Goal: Task Accomplishment & Management: Manage account settings

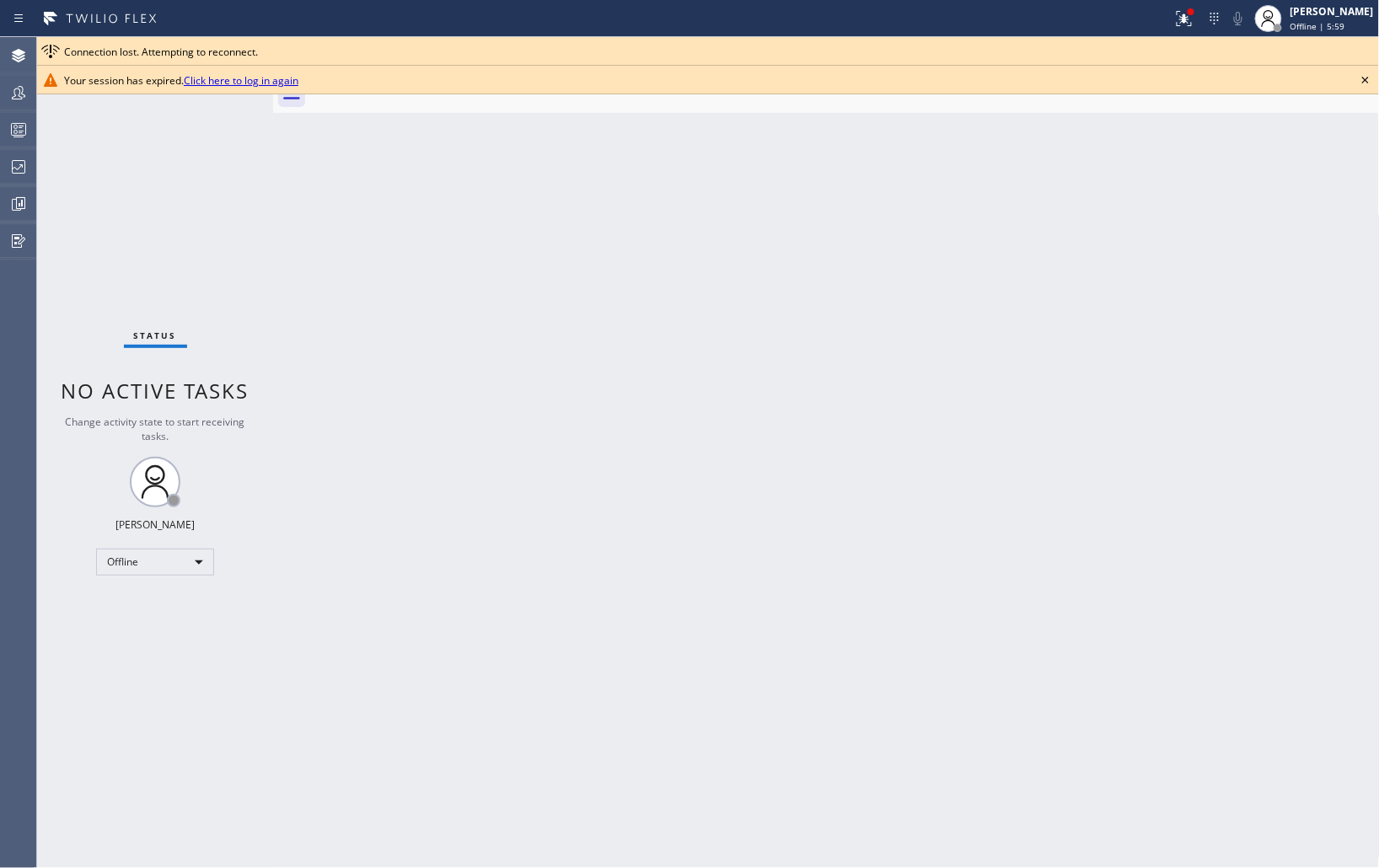
click at [1364, 80] on icon at bounding box center [1365, 80] width 20 height 20
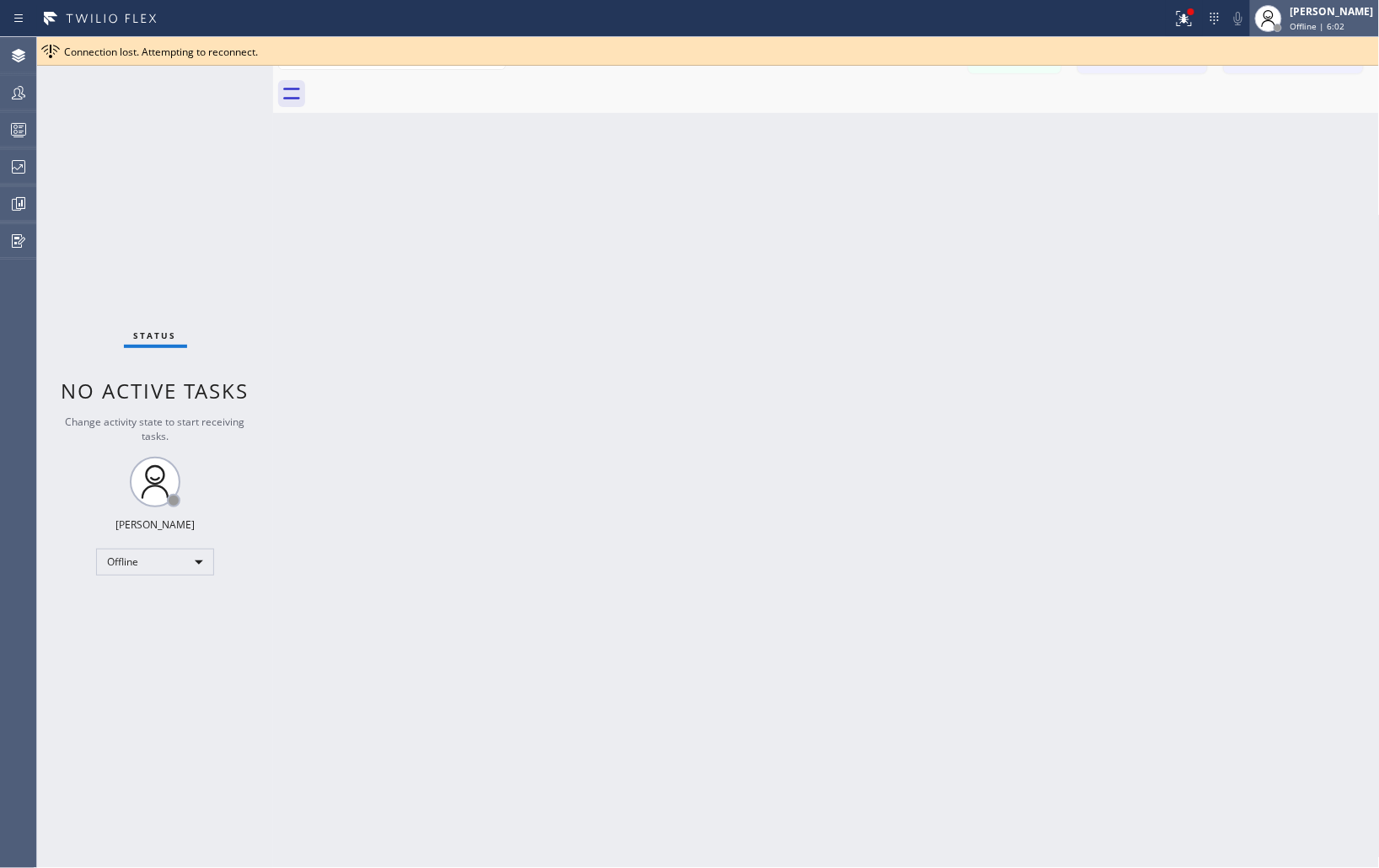
click at [1310, 24] on span "Offline | 6:02" at bounding box center [1318, 26] width 55 height 11
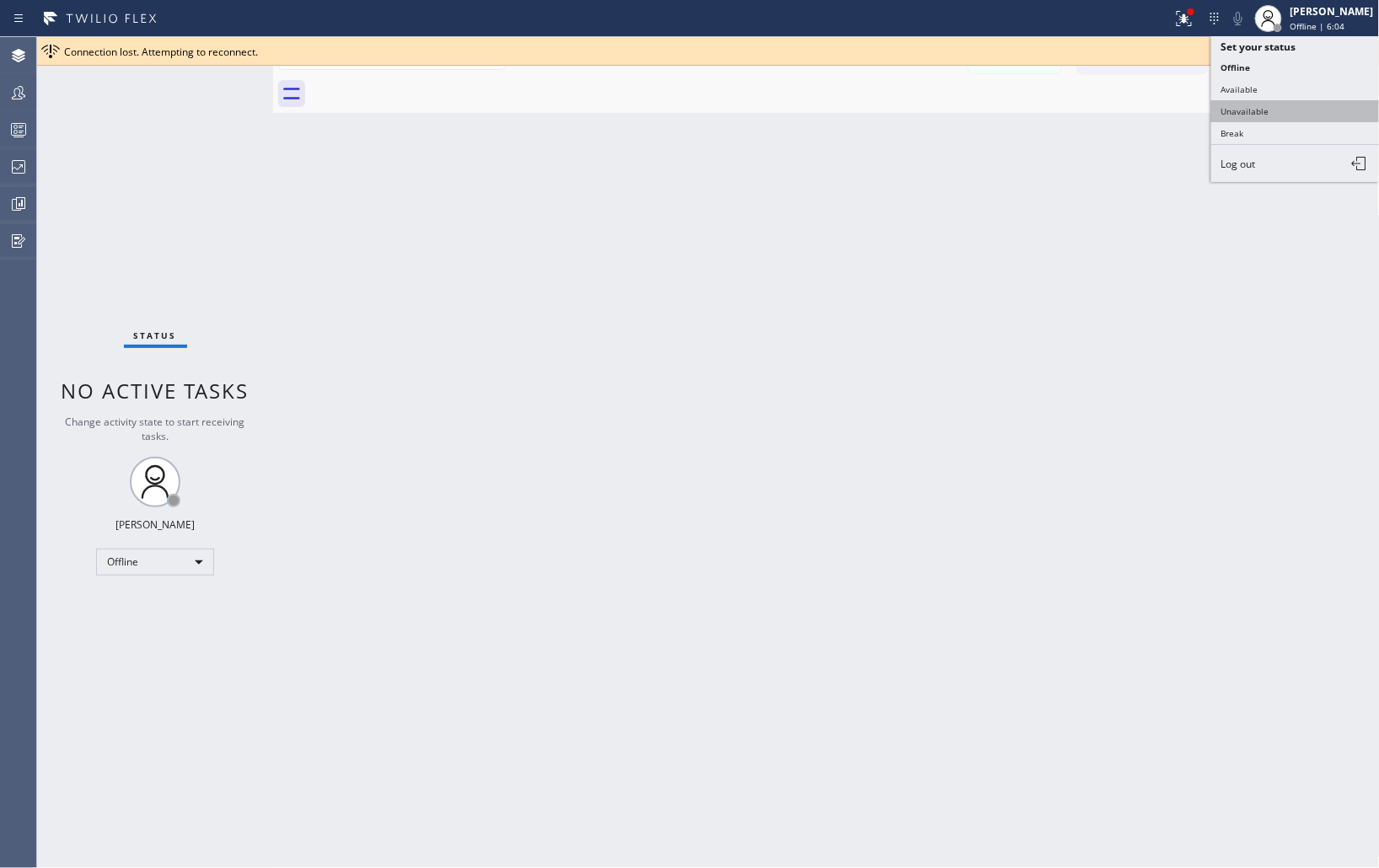
click at [1237, 115] on button "Unavailable" at bounding box center [1296, 111] width 169 height 22
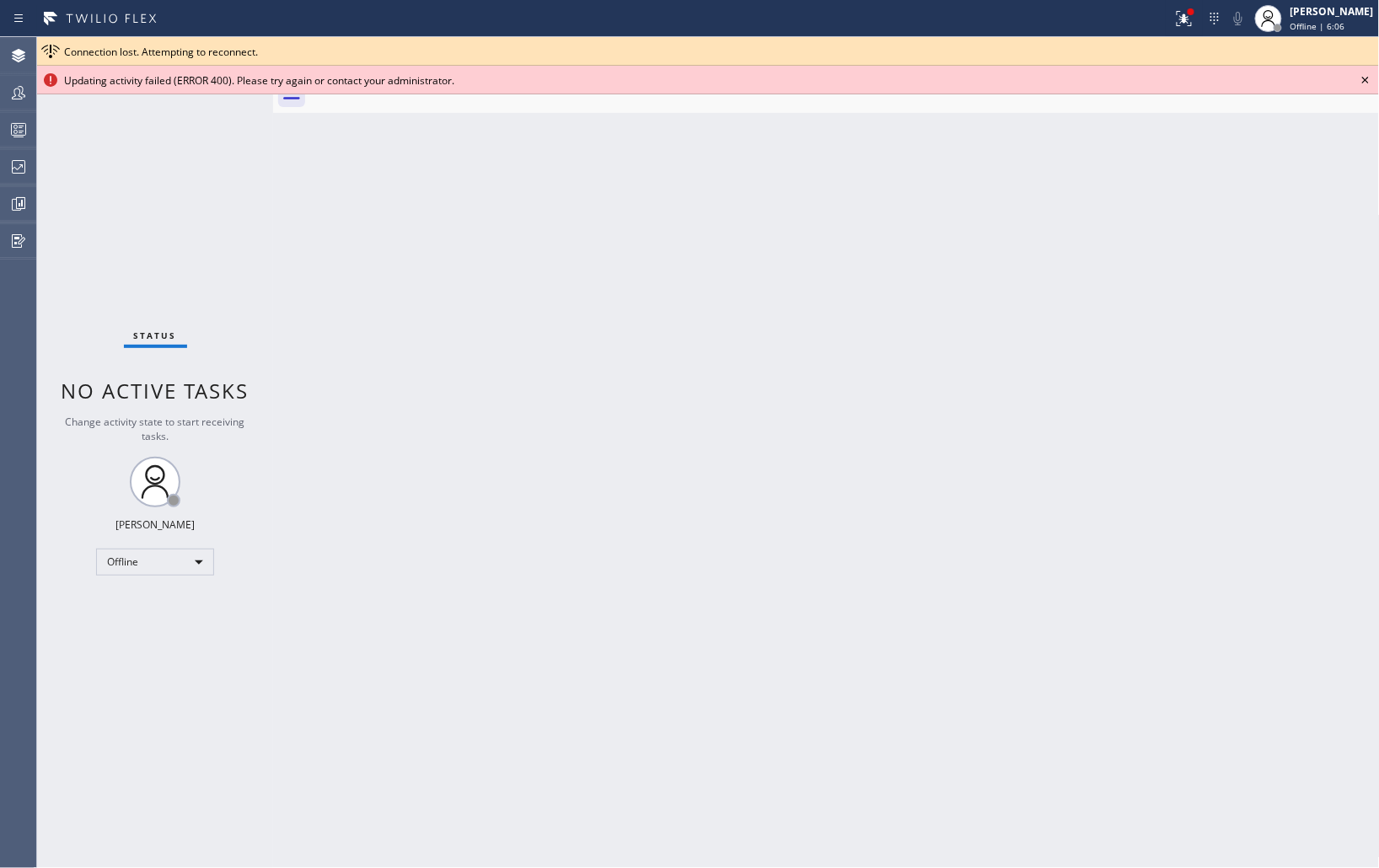
drag, startPoint x: 1299, startPoint y: 304, endPoint x: 1330, endPoint y: 250, distance: 62.3
click at [1299, 304] on div "Back to Dashboard Change Sender ID Customers Technicians Select a contact Outbo…" at bounding box center [827, 452] width 1107 height 831
click at [1363, 79] on icon at bounding box center [1365, 80] width 20 height 20
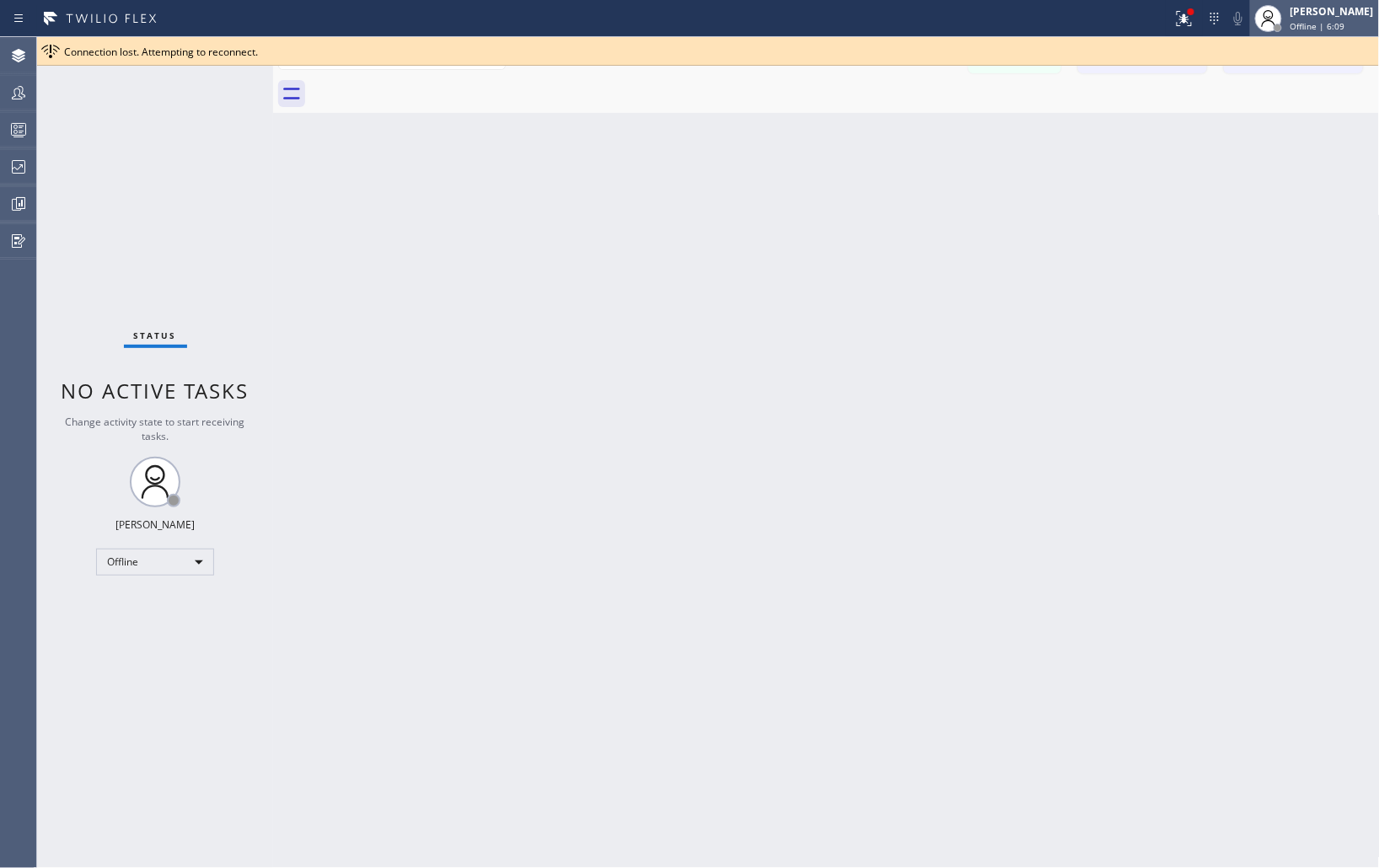
click at [1317, 11] on div "[PERSON_NAME]" at bounding box center [1332, 11] width 84 height 14
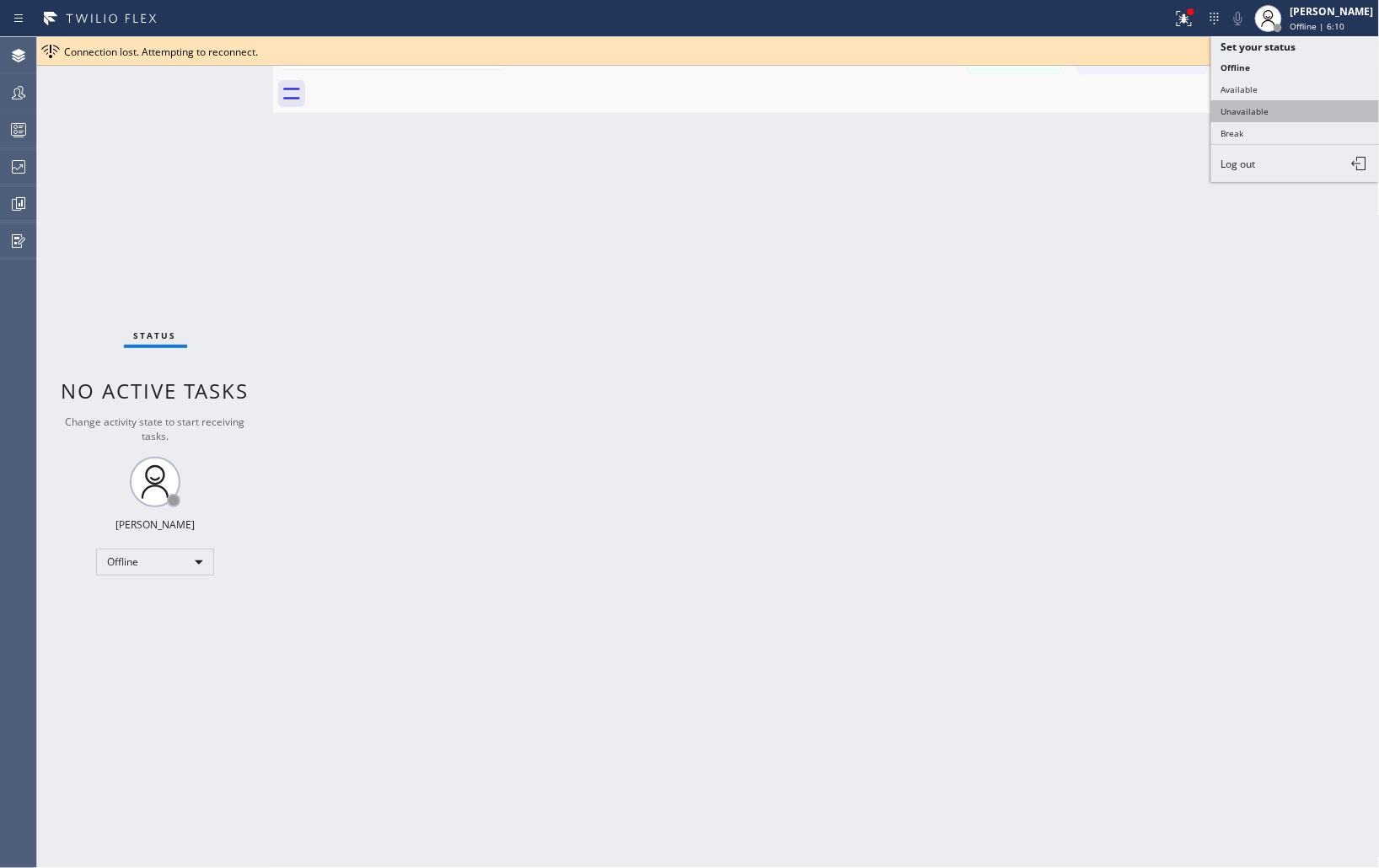
click at [1235, 111] on button "Unavailable" at bounding box center [1296, 111] width 169 height 22
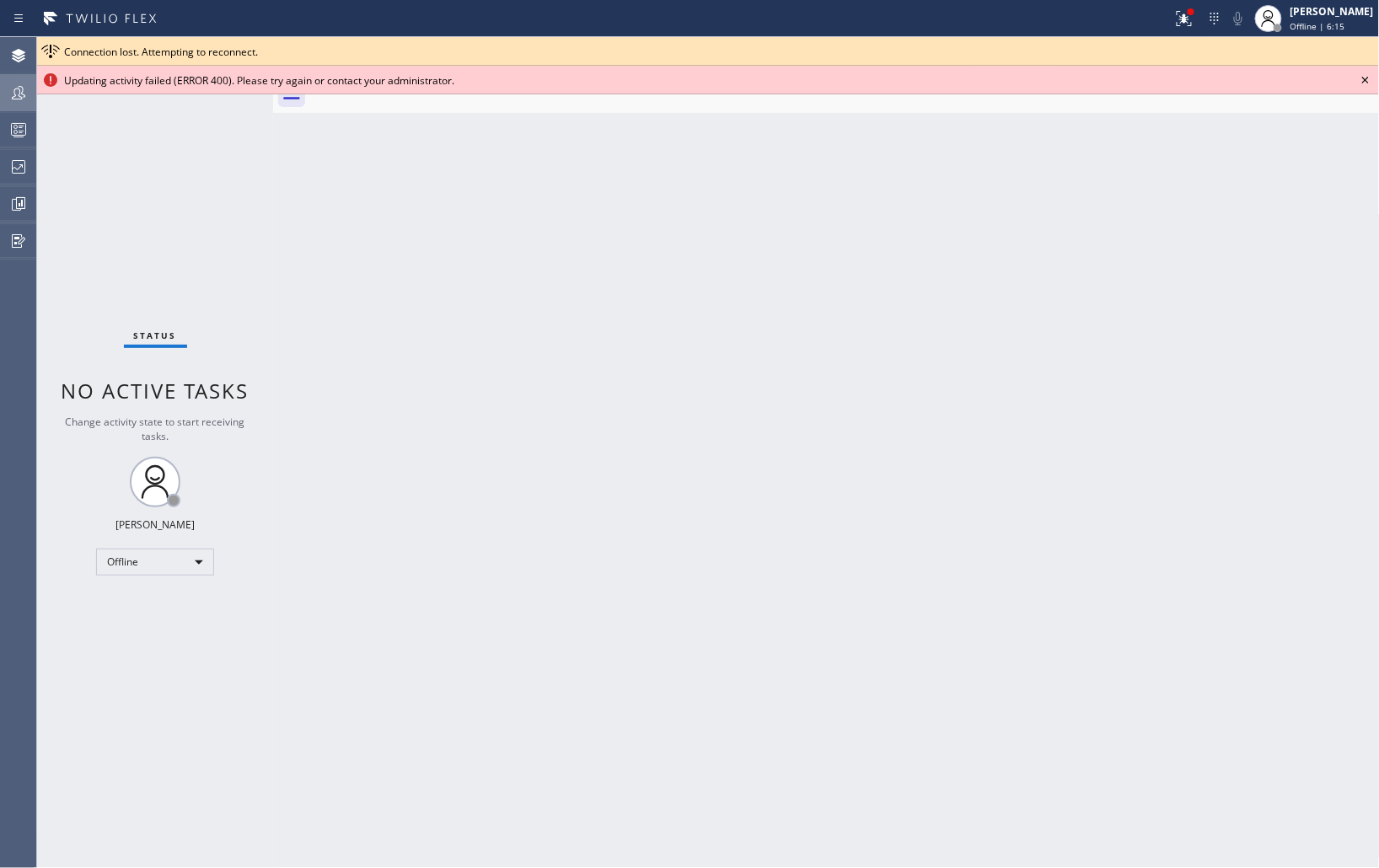
click at [13, 89] on icon at bounding box center [18, 92] width 20 height 20
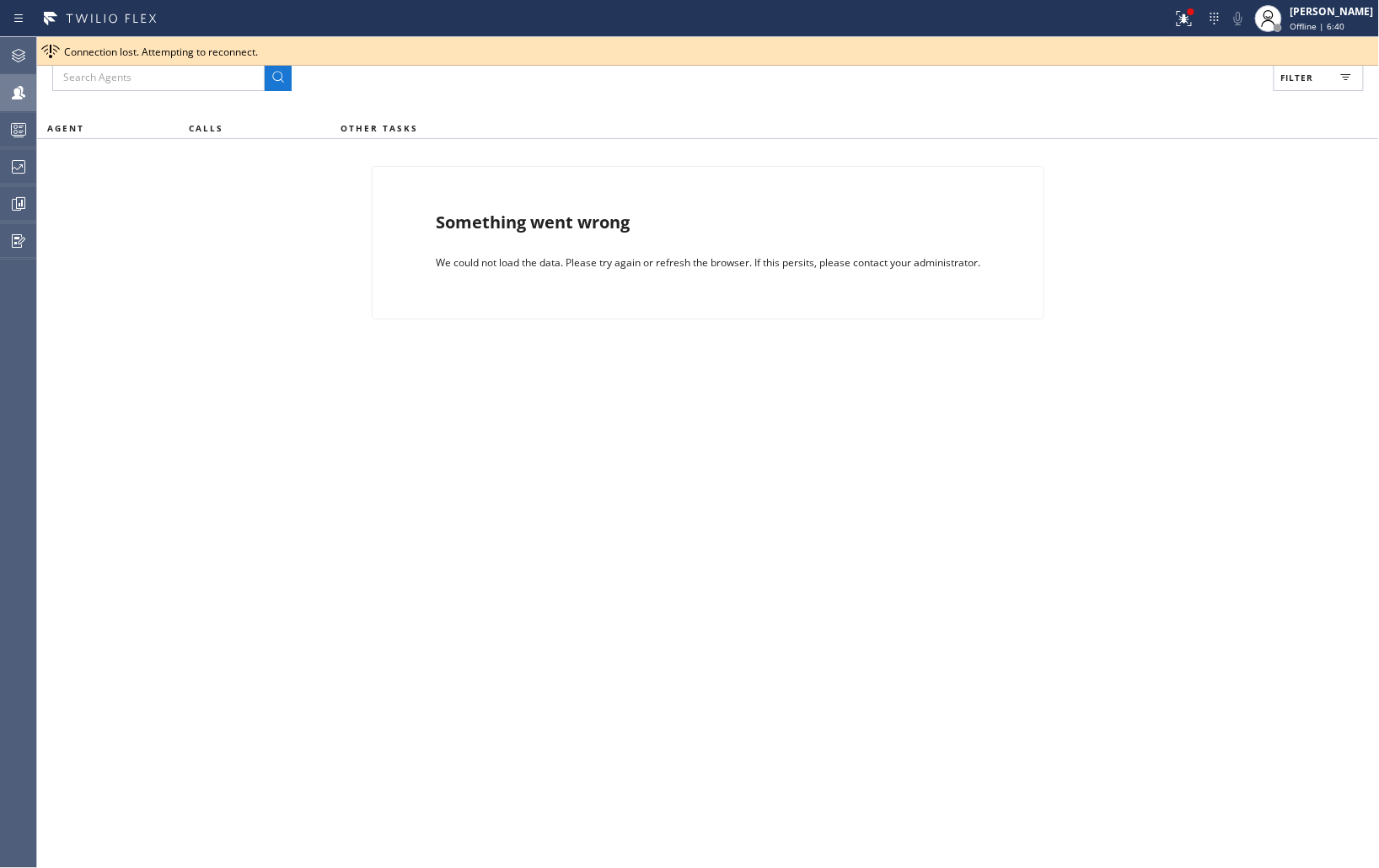
drag, startPoint x: 1172, startPoint y: 339, endPoint x: 1368, endPoint y: 71, distance: 332.0
click at [1176, 336] on div "Filter AGENT CALLS OTHER TASKS Something went wrong We could not load the data.…" at bounding box center [708, 452] width 1342 height 831
click at [1330, 24] on span "Offline | 6:41" at bounding box center [1318, 26] width 55 height 11
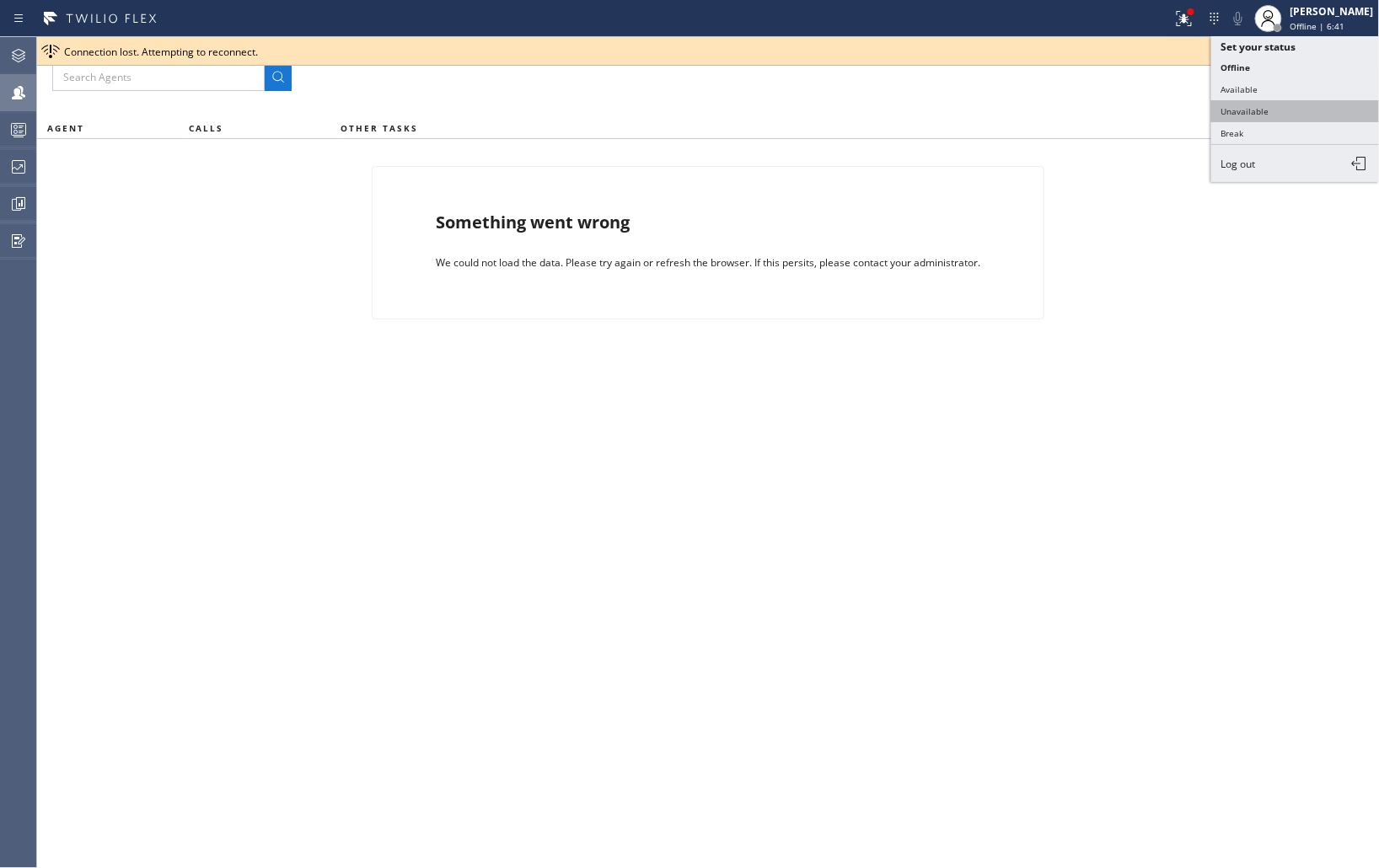
click at [1259, 112] on button "Unavailable" at bounding box center [1296, 111] width 169 height 22
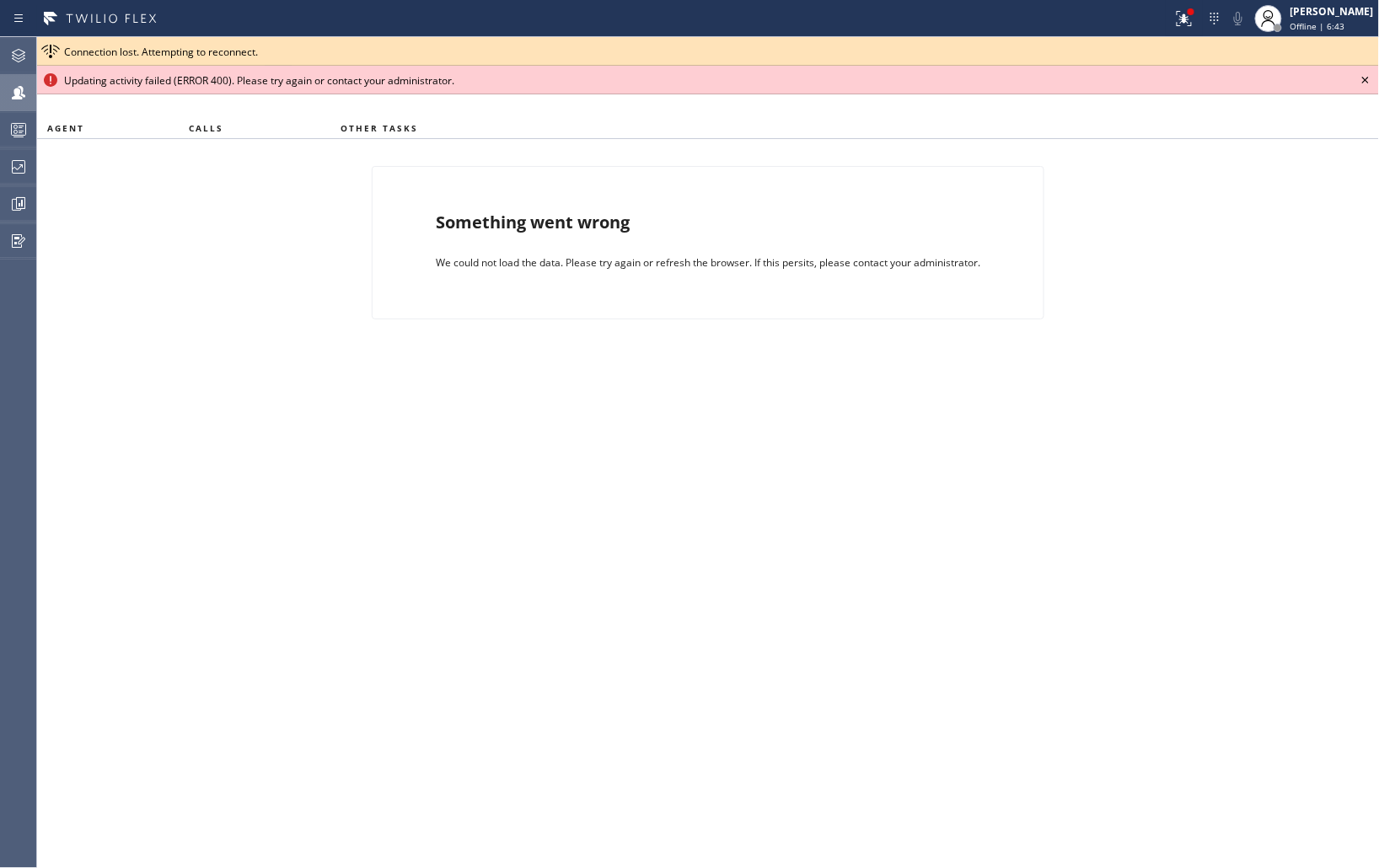
click at [1368, 77] on icon at bounding box center [1365, 80] width 20 height 20
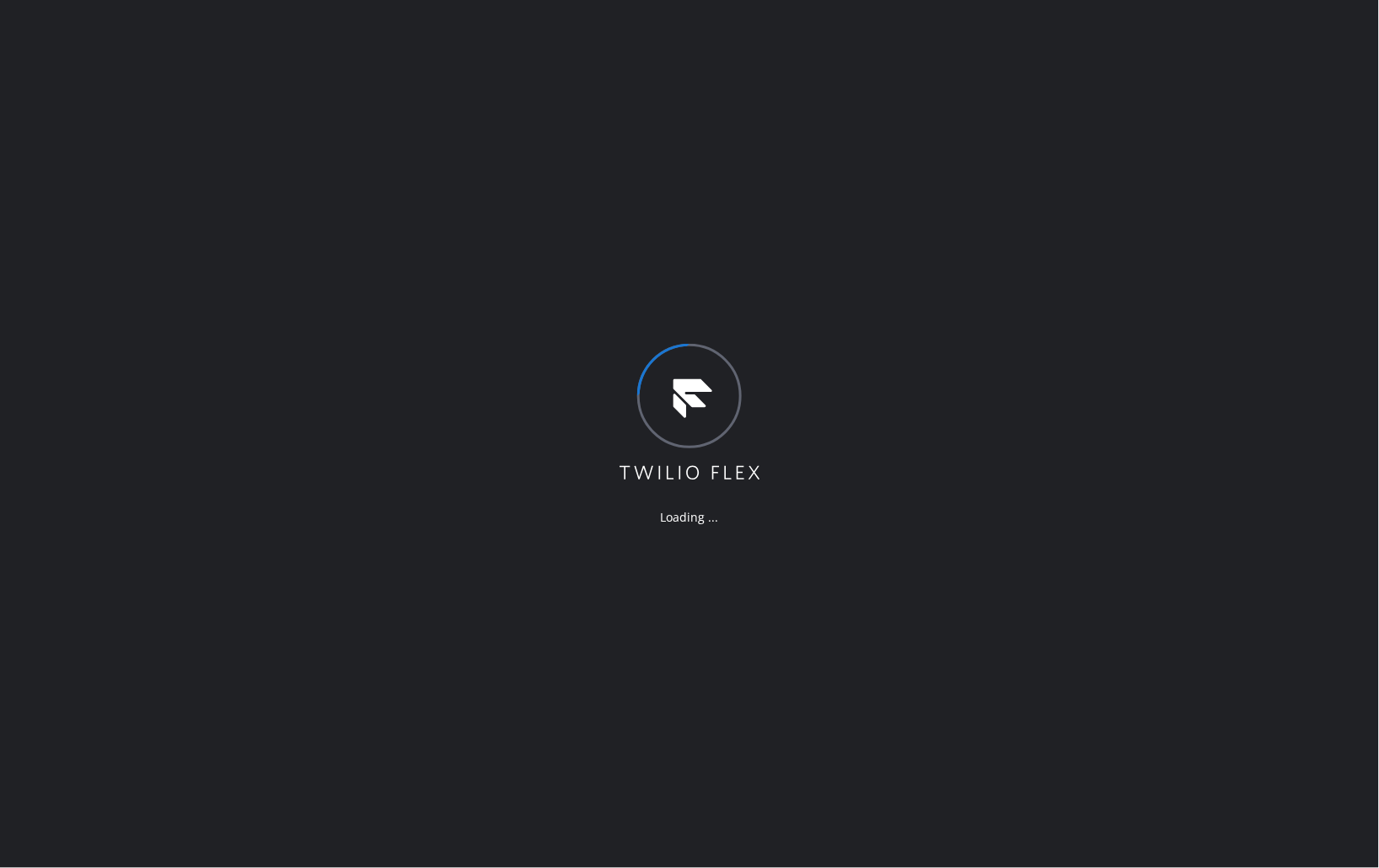
click at [1261, 292] on div "Loading ..." at bounding box center [690, 434] width 1379 height 868
click at [1203, 247] on div "Loading ..." at bounding box center [690, 434] width 1379 height 868
drag, startPoint x: 1253, startPoint y: 434, endPoint x: 1235, endPoint y: 426, distance: 19.7
click at [1253, 433] on div "Loading ..." at bounding box center [690, 434] width 1379 height 868
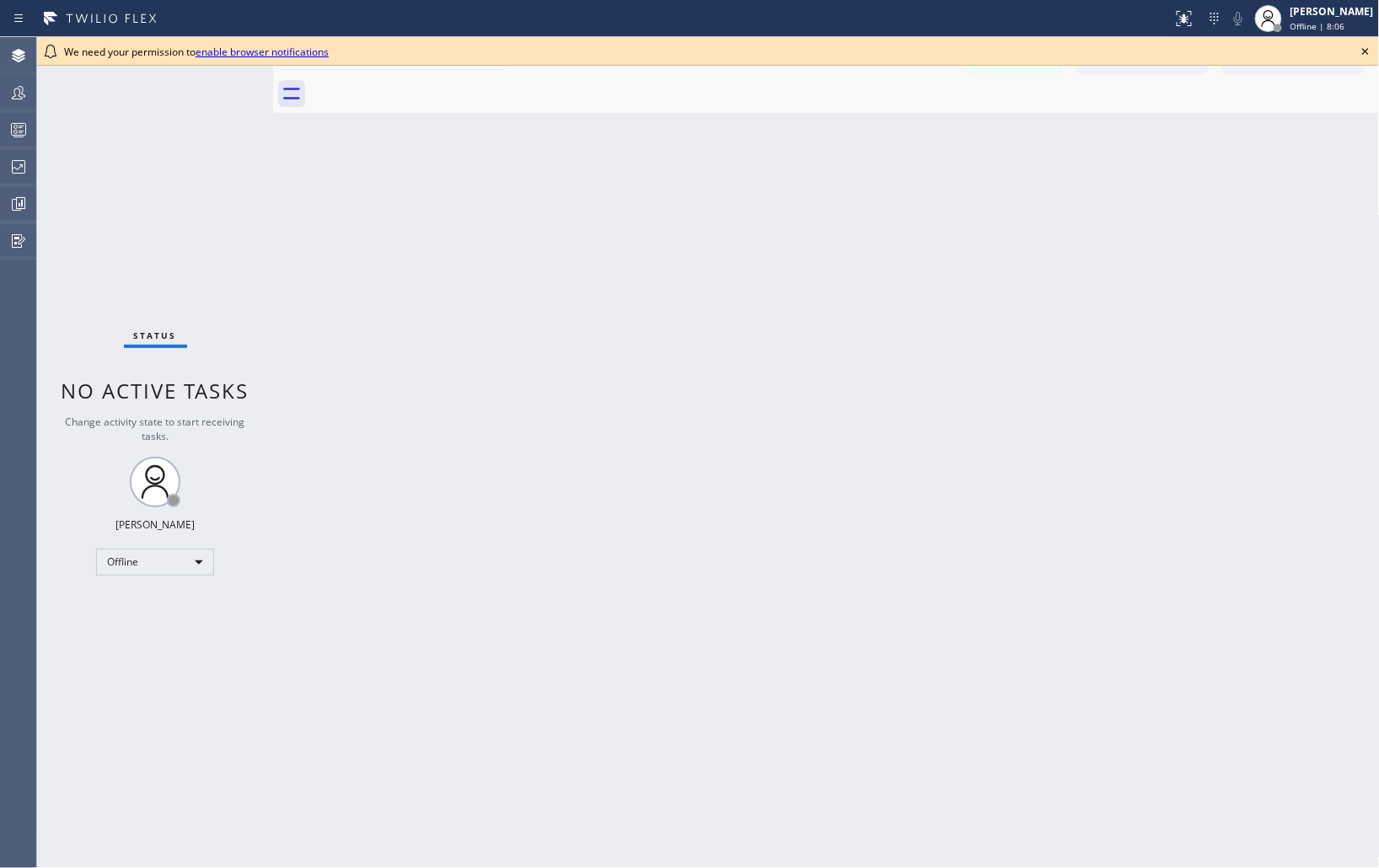
click at [1363, 49] on icon at bounding box center [1366, 52] width 7 height 7
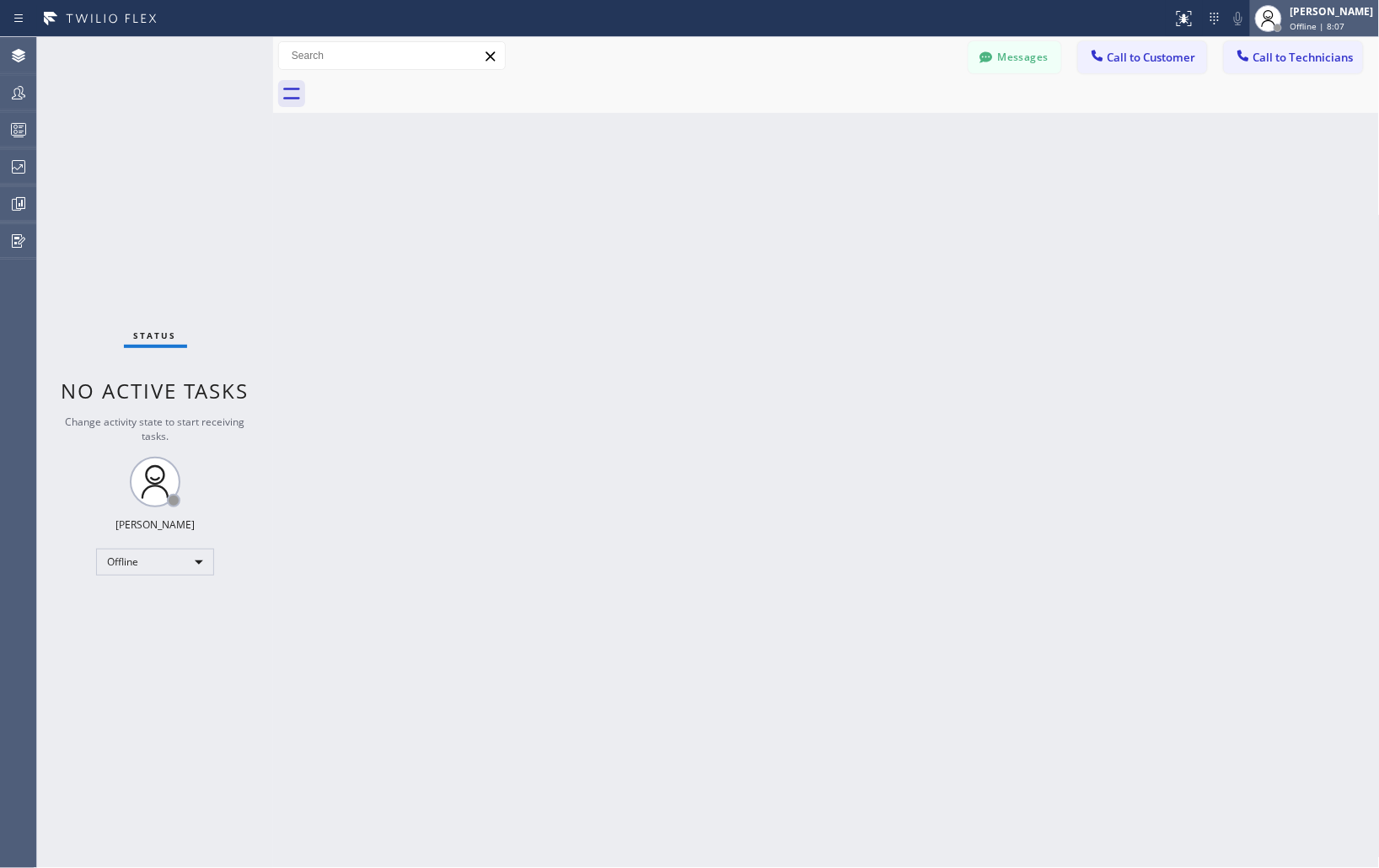
click at [1339, 31] on div "Offline | 8:07" at bounding box center [1332, 26] width 84 height 11
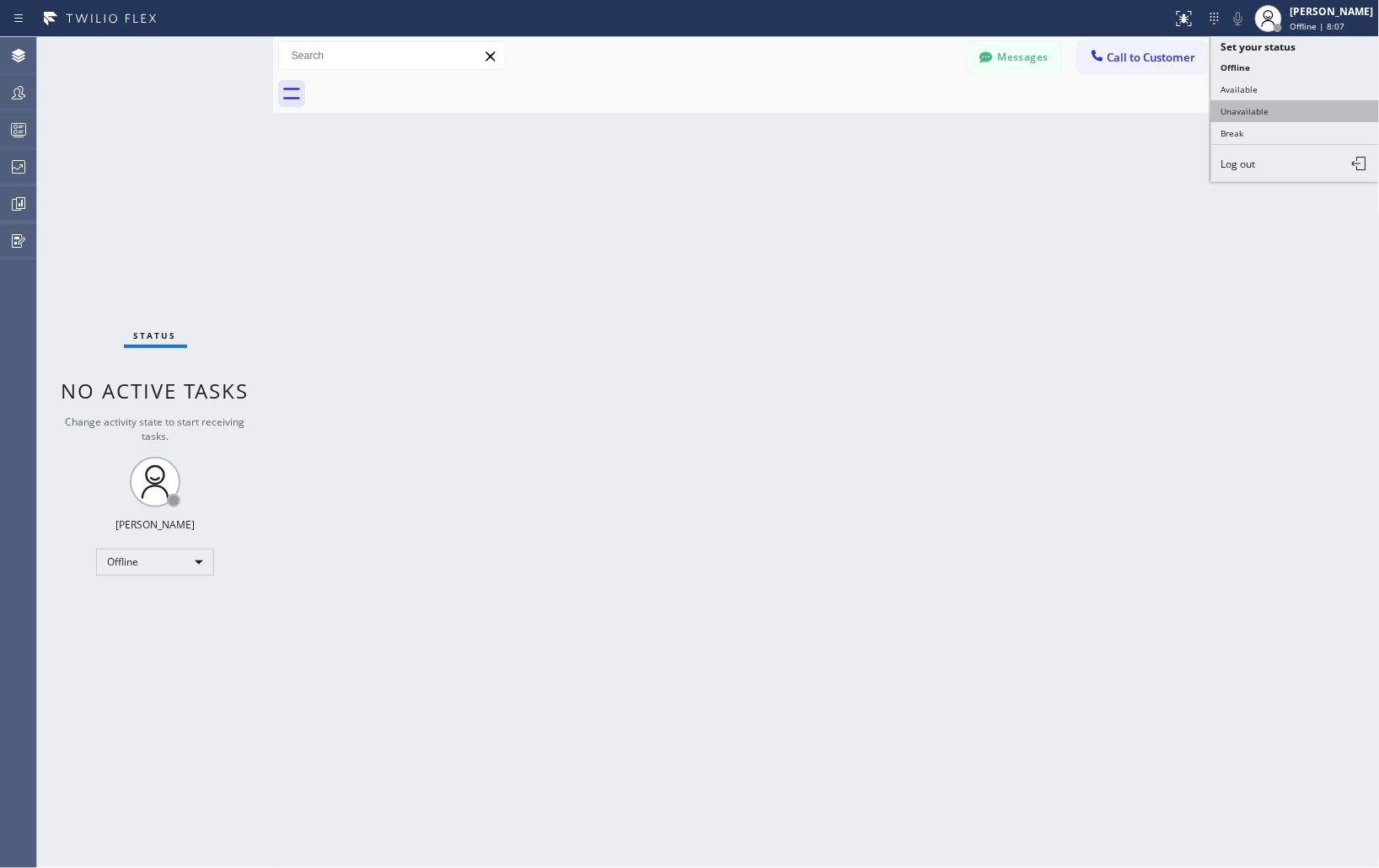
click at [1288, 118] on button "Unavailable" at bounding box center [1296, 111] width 169 height 22
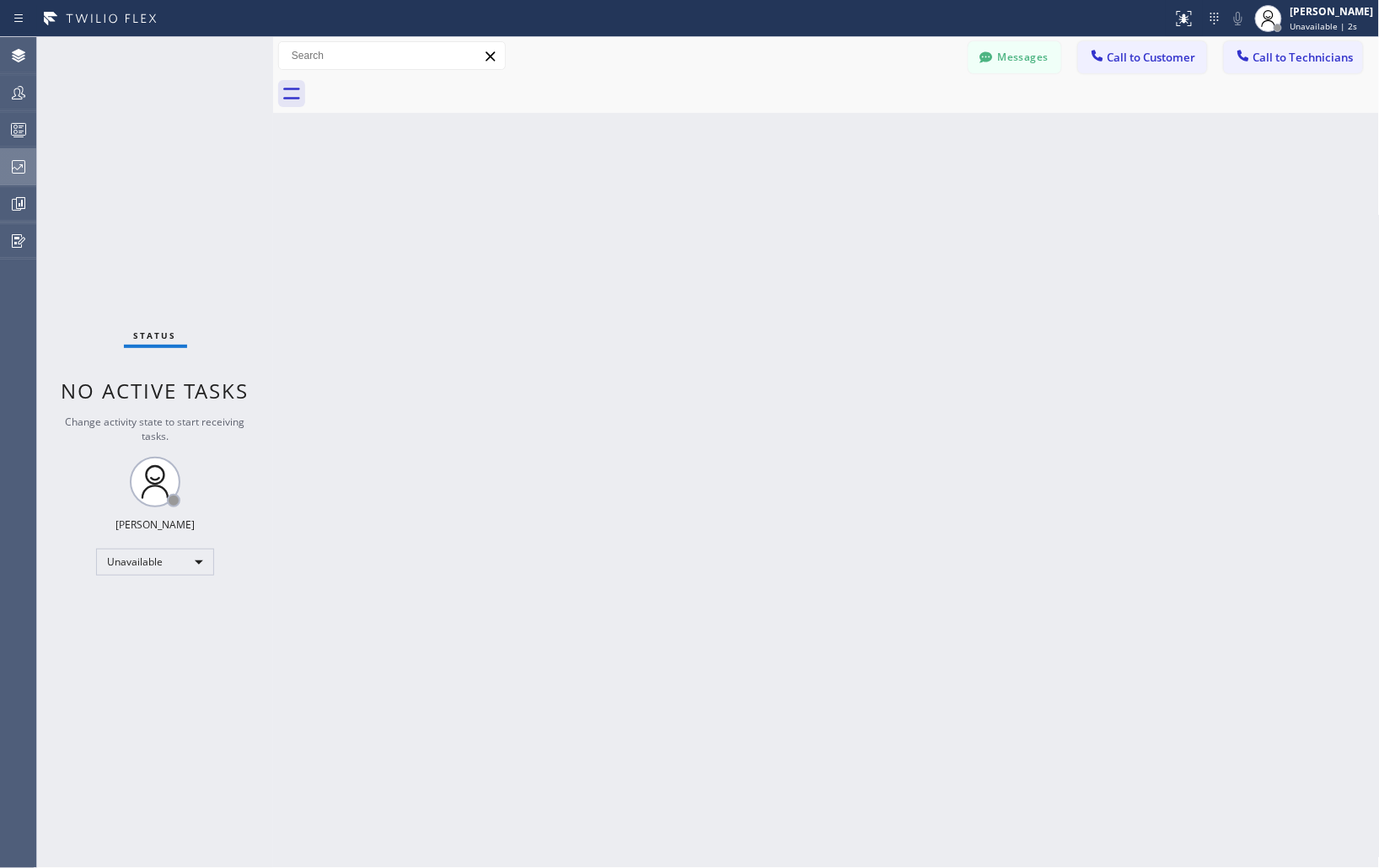
click at [17, 161] on icon at bounding box center [18, 166] width 20 height 20
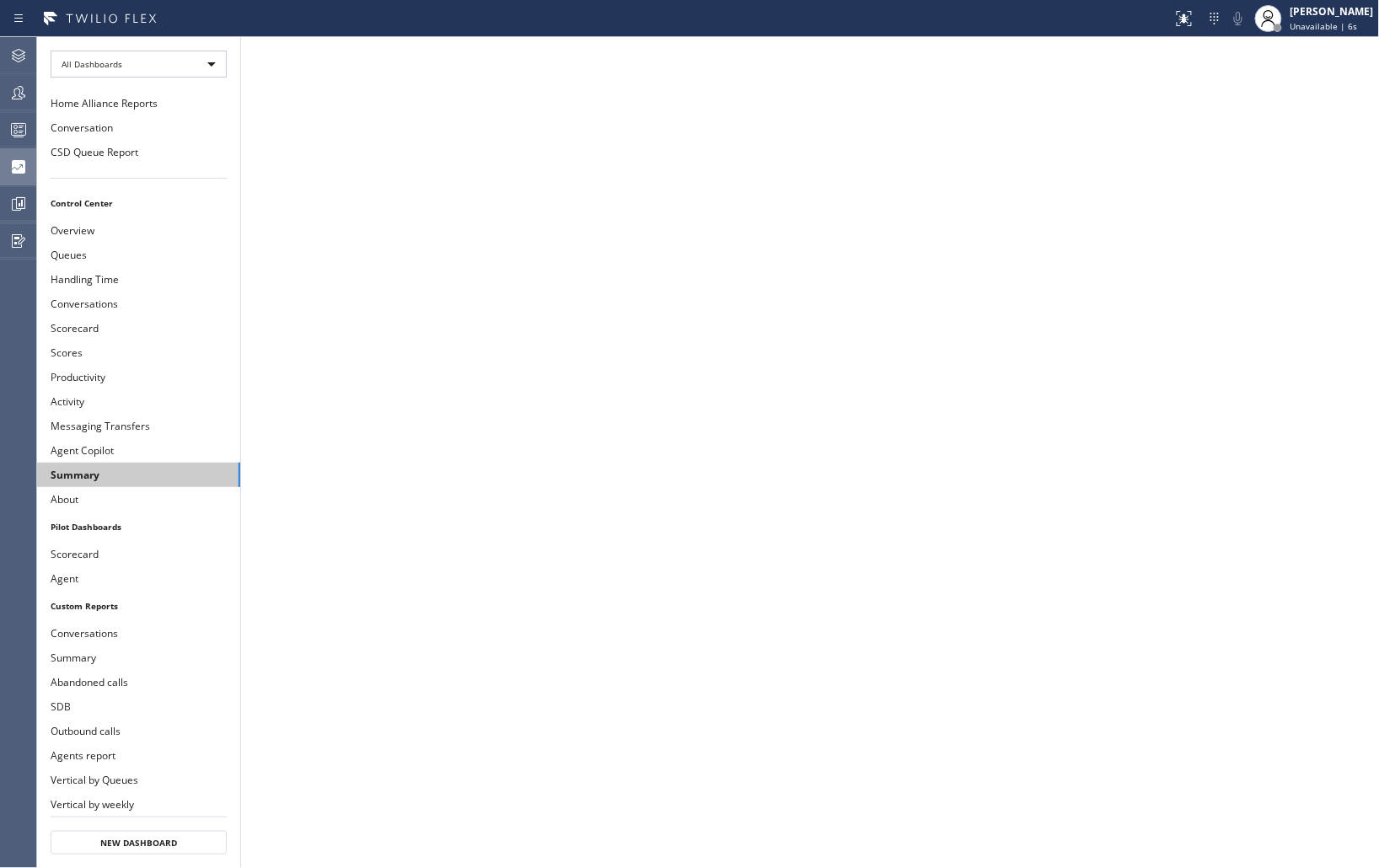
click at [142, 476] on button "Summary" at bounding box center [138, 475] width 203 height 25
